Goal: Task Accomplishment & Management: Manage account settings

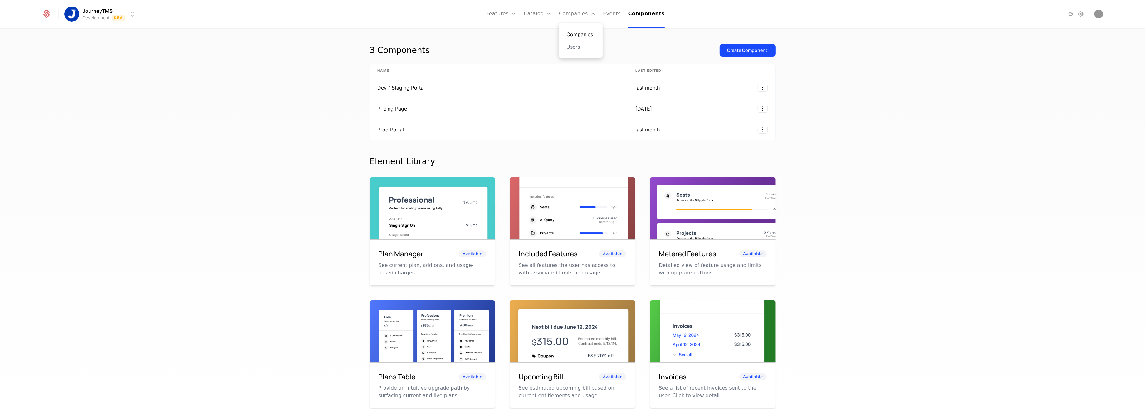
click at [583, 31] on link "Companies" at bounding box center [580, 34] width 29 height 7
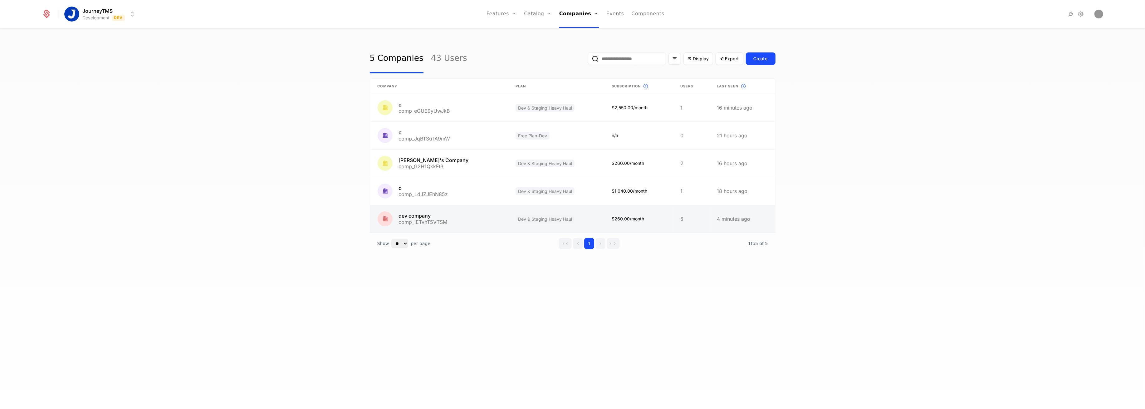
click at [417, 218] on link at bounding box center [439, 218] width 138 height 27
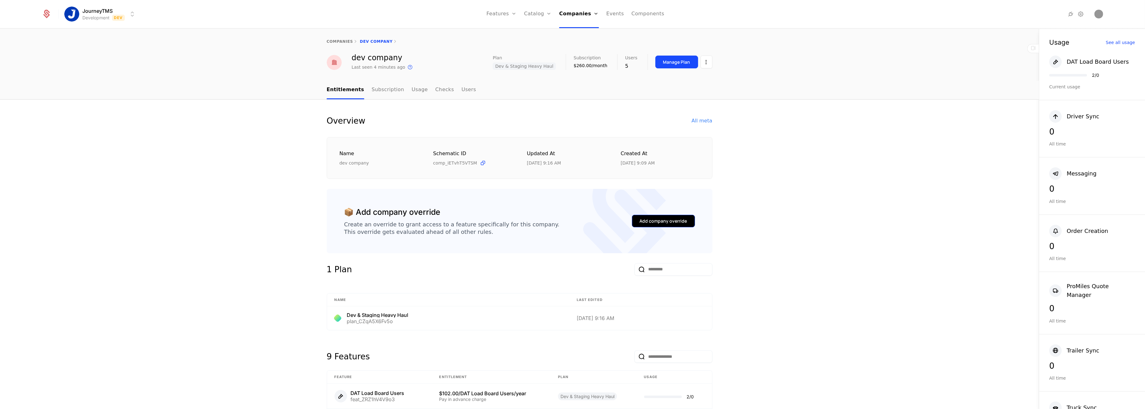
click at [648, 218] on div "Add company override" at bounding box center [663, 221] width 47 height 6
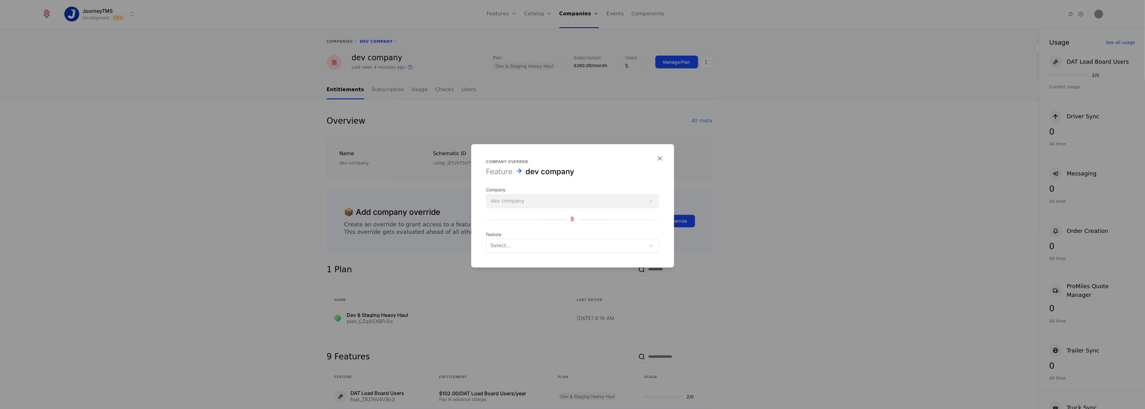
click at [512, 246] on div at bounding box center [566, 245] width 150 height 9
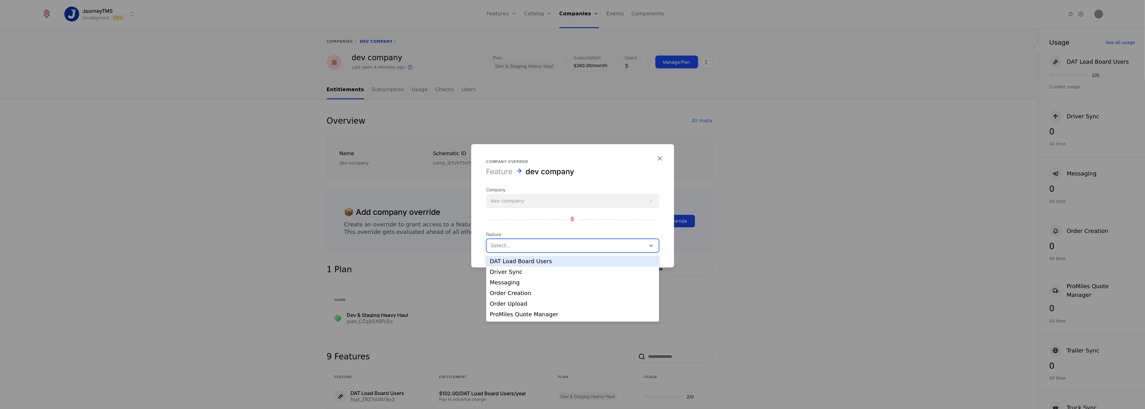
click at [521, 262] on div "DAT Load Board Users" at bounding box center [572, 261] width 165 height 6
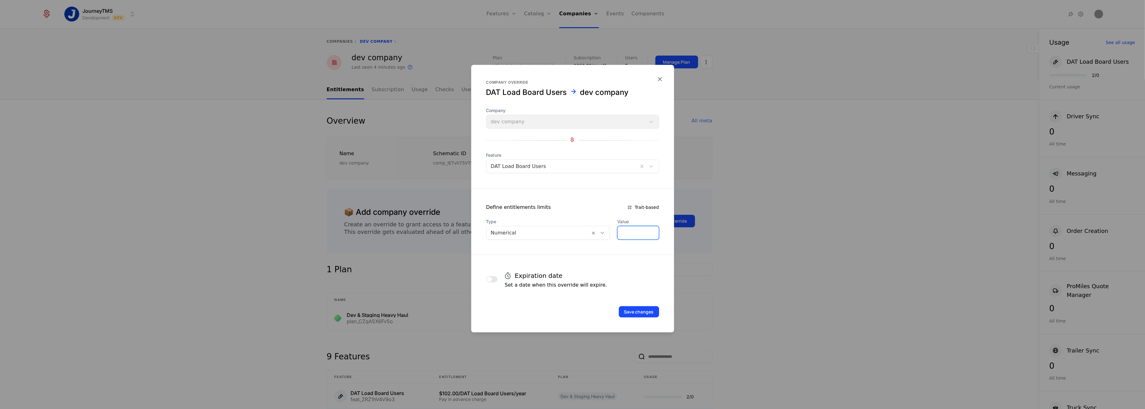
click at [624, 234] on input "*" at bounding box center [637, 232] width 41 height 13
type input "**"
click at [646, 315] on button "Save changes" at bounding box center [639, 311] width 40 height 11
